Goal: Transaction & Acquisition: Subscribe to service/newsletter

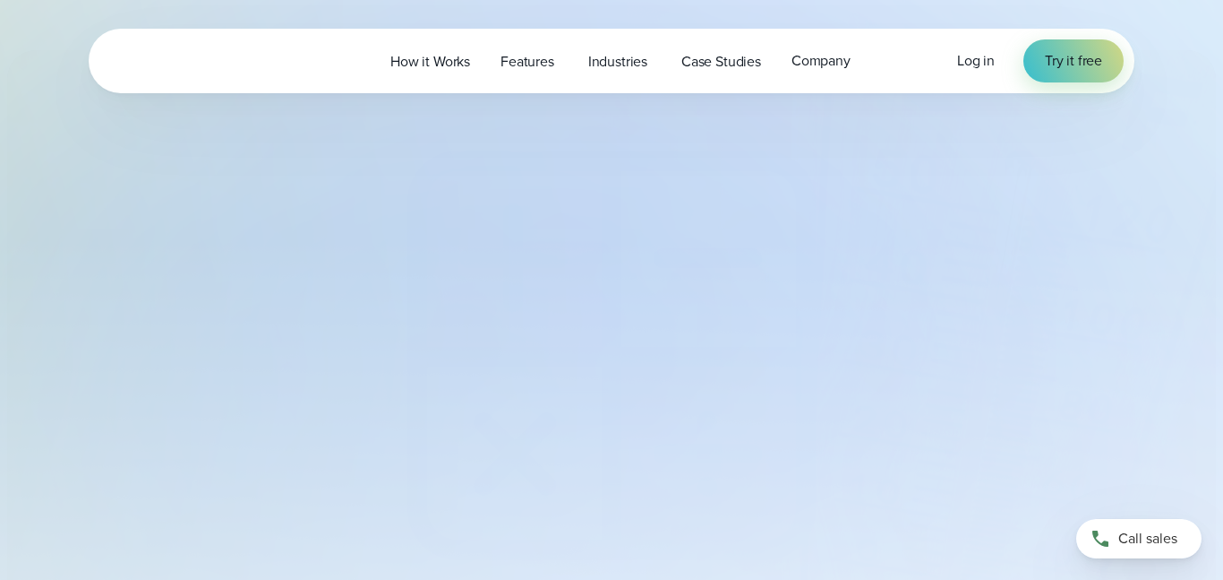
select select "***"
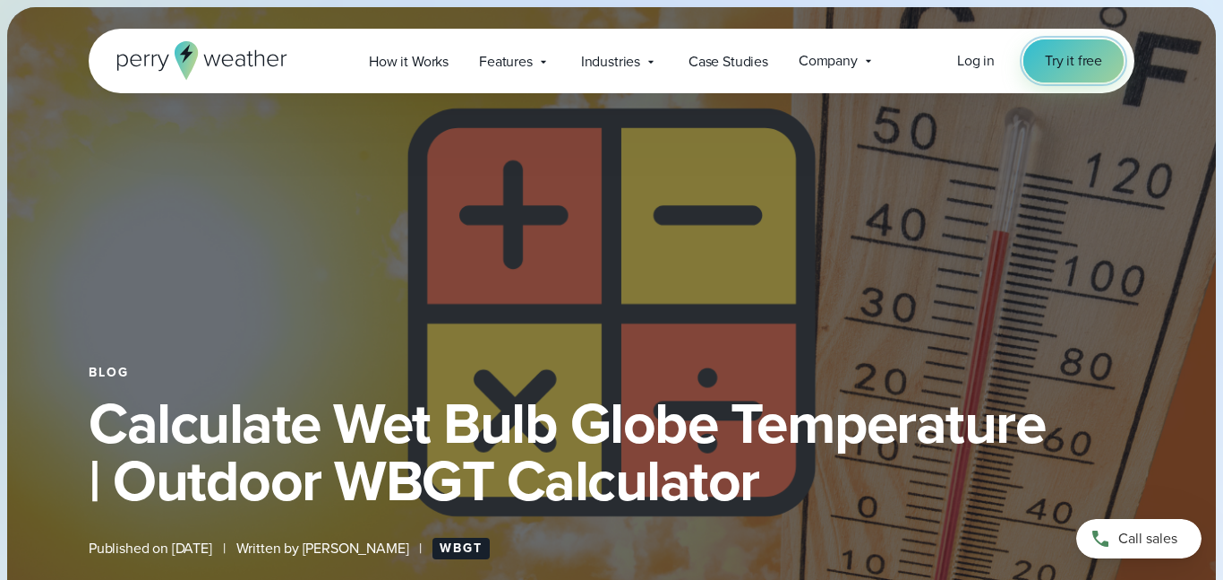
click at [1069, 69] on span "Try it free" at bounding box center [1073, 60] width 57 height 21
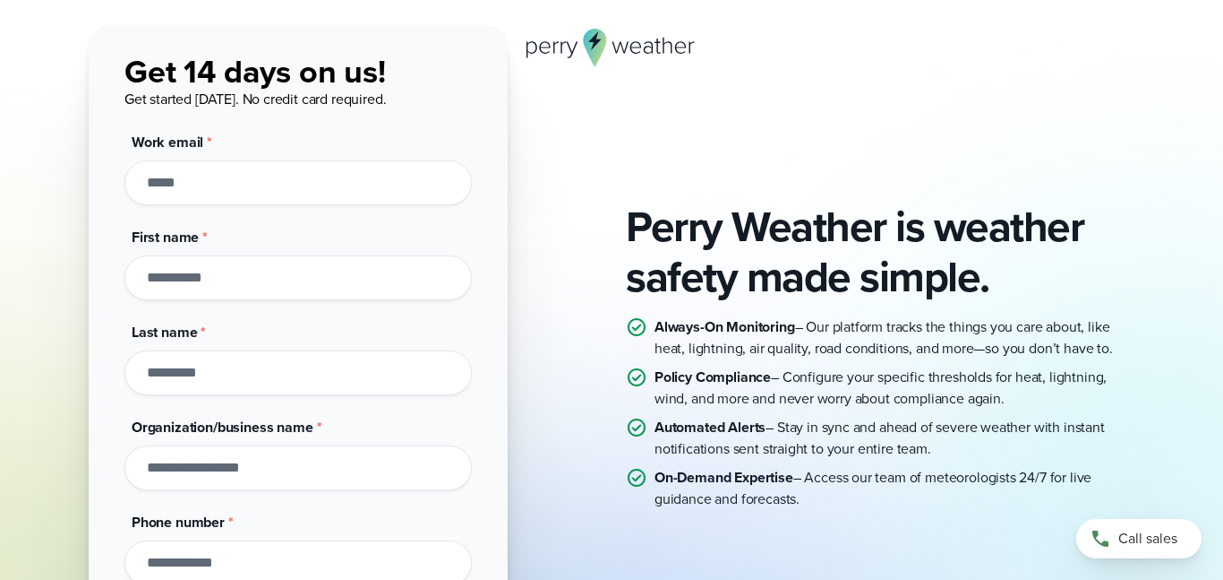
scroll to position [112, 0]
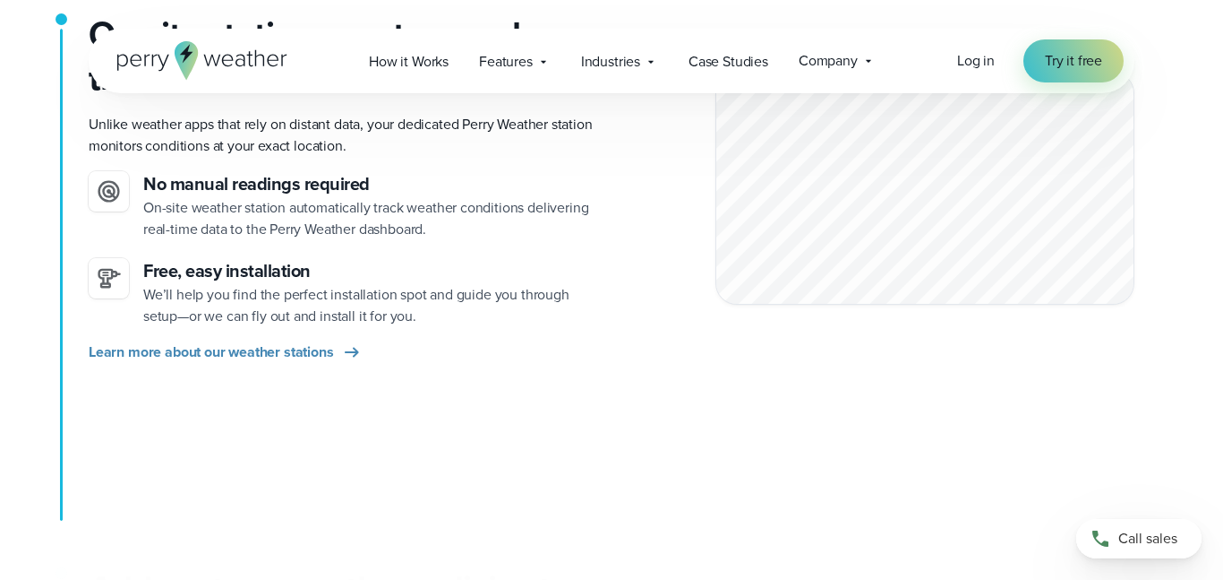
scroll to position [923, 0]
